Goal: Information Seeking & Learning: Learn about a topic

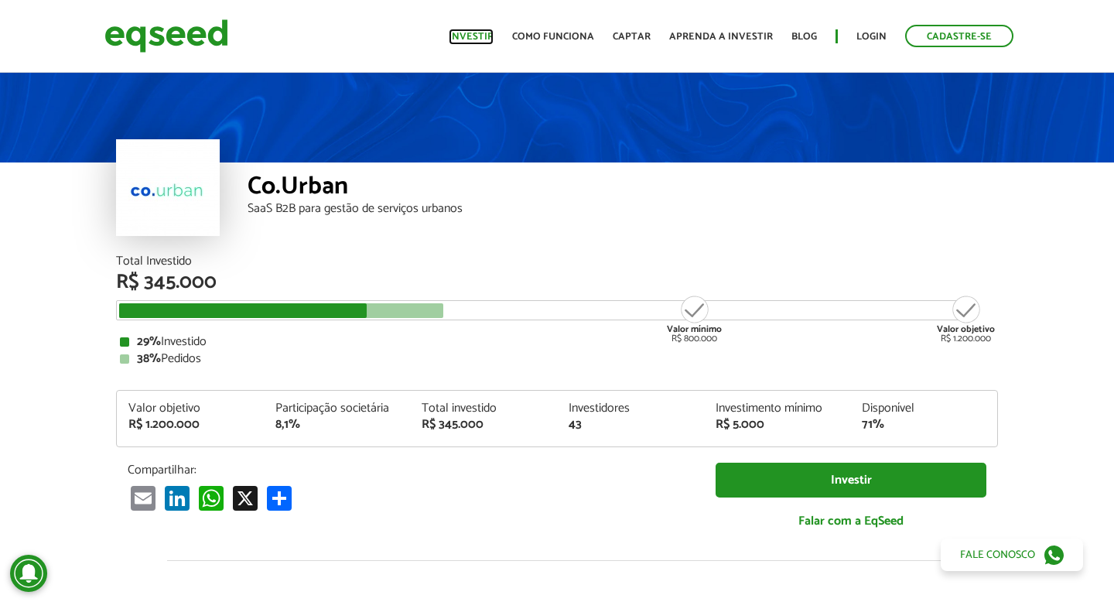
click at [490, 42] on link "Investir" at bounding box center [471, 37] width 45 height 10
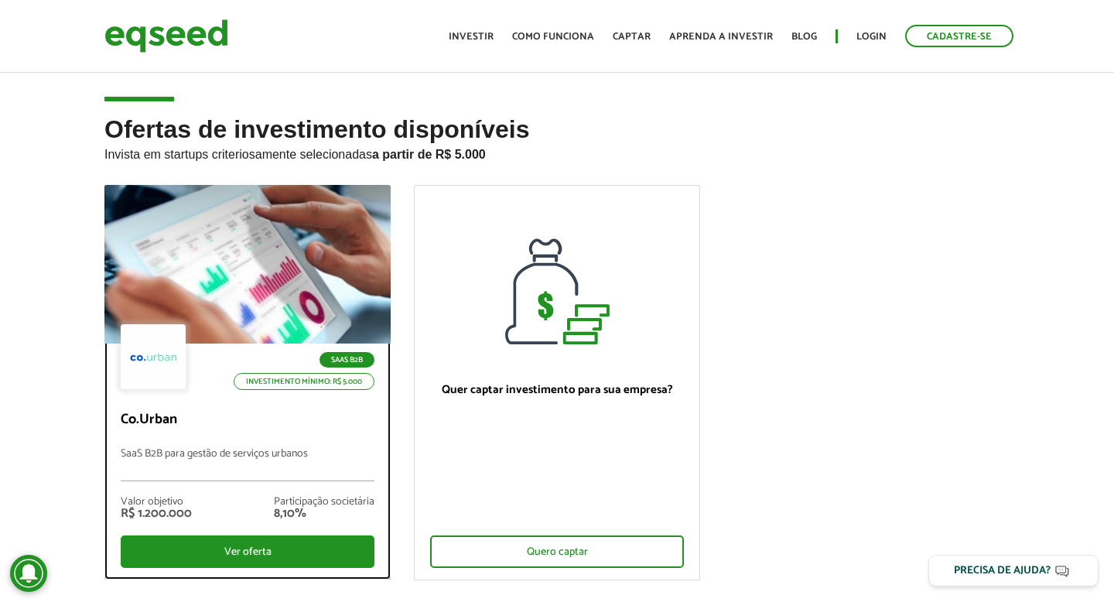
click at [264, 272] on div at bounding box center [247, 264] width 343 height 190
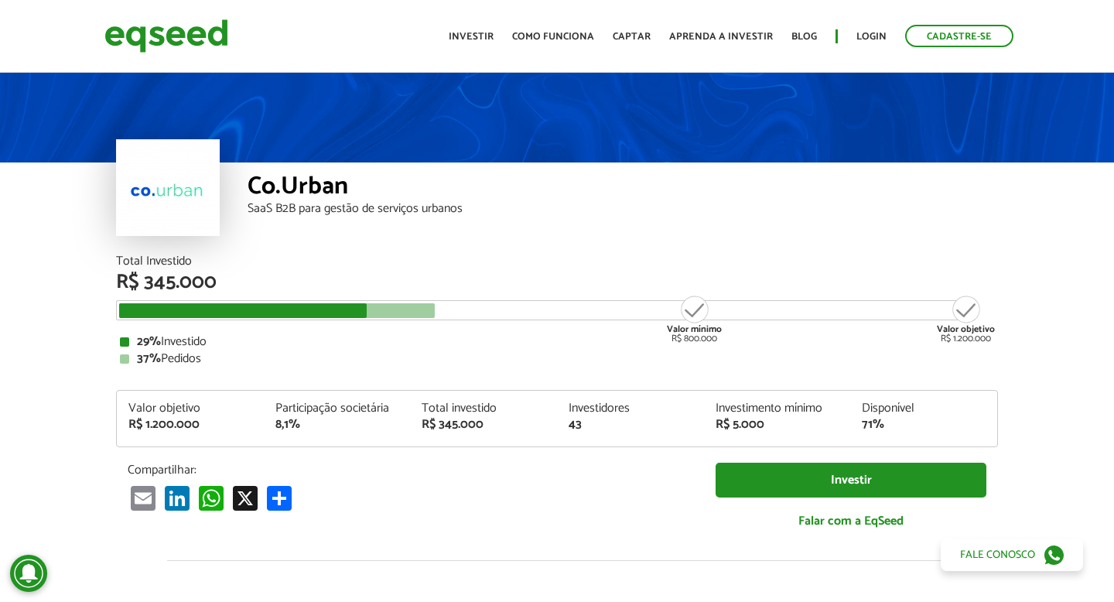
click at [92, 282] on article "Co.Urban SaaS B2B para gestão de serviços urbanos Total Investido R$ 345.000 Va…" at bounding box center [557, 579] width 1114 height 1018
